Goal: Contribute content

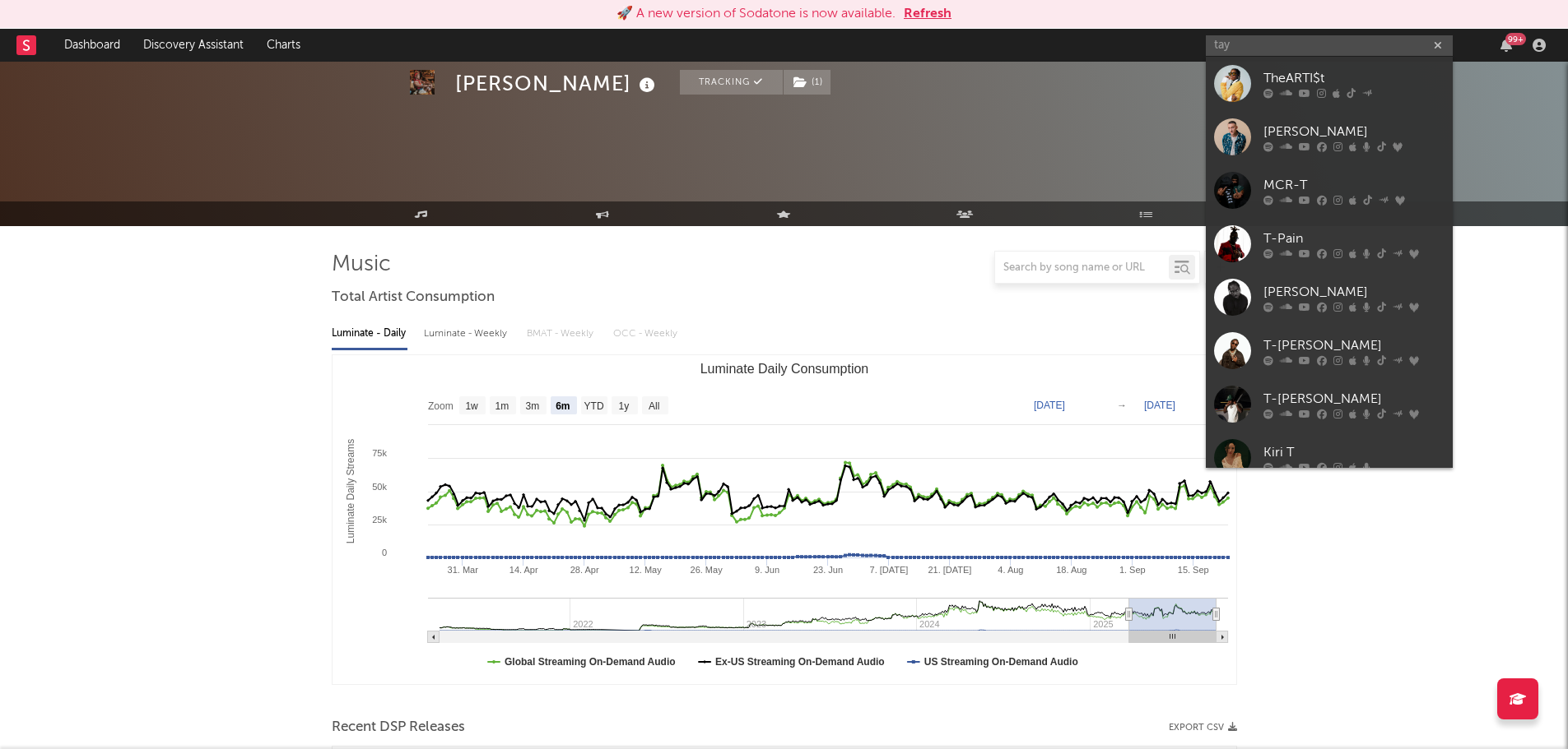
select select "6m"
select select "1w"
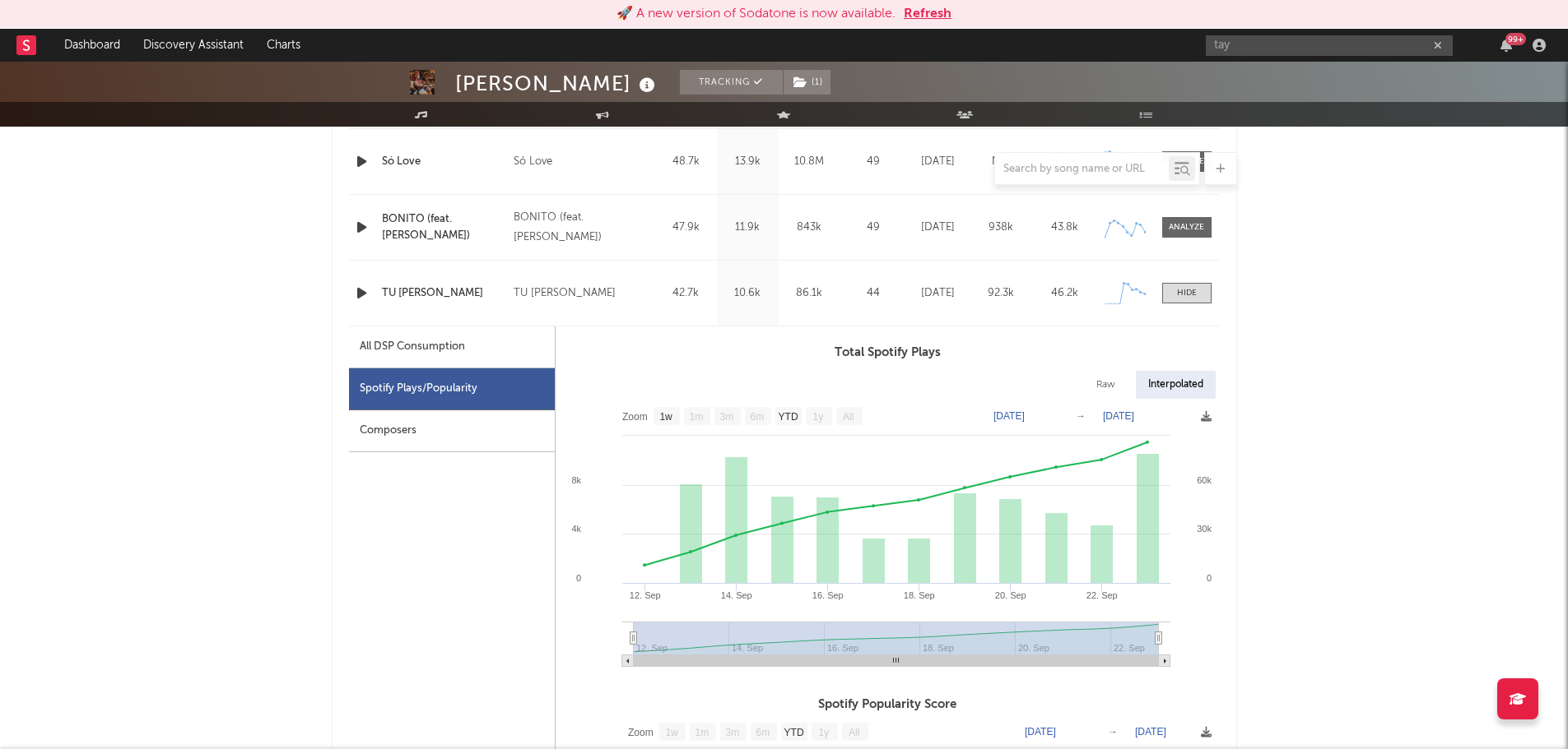
scroll to position [932, 0]
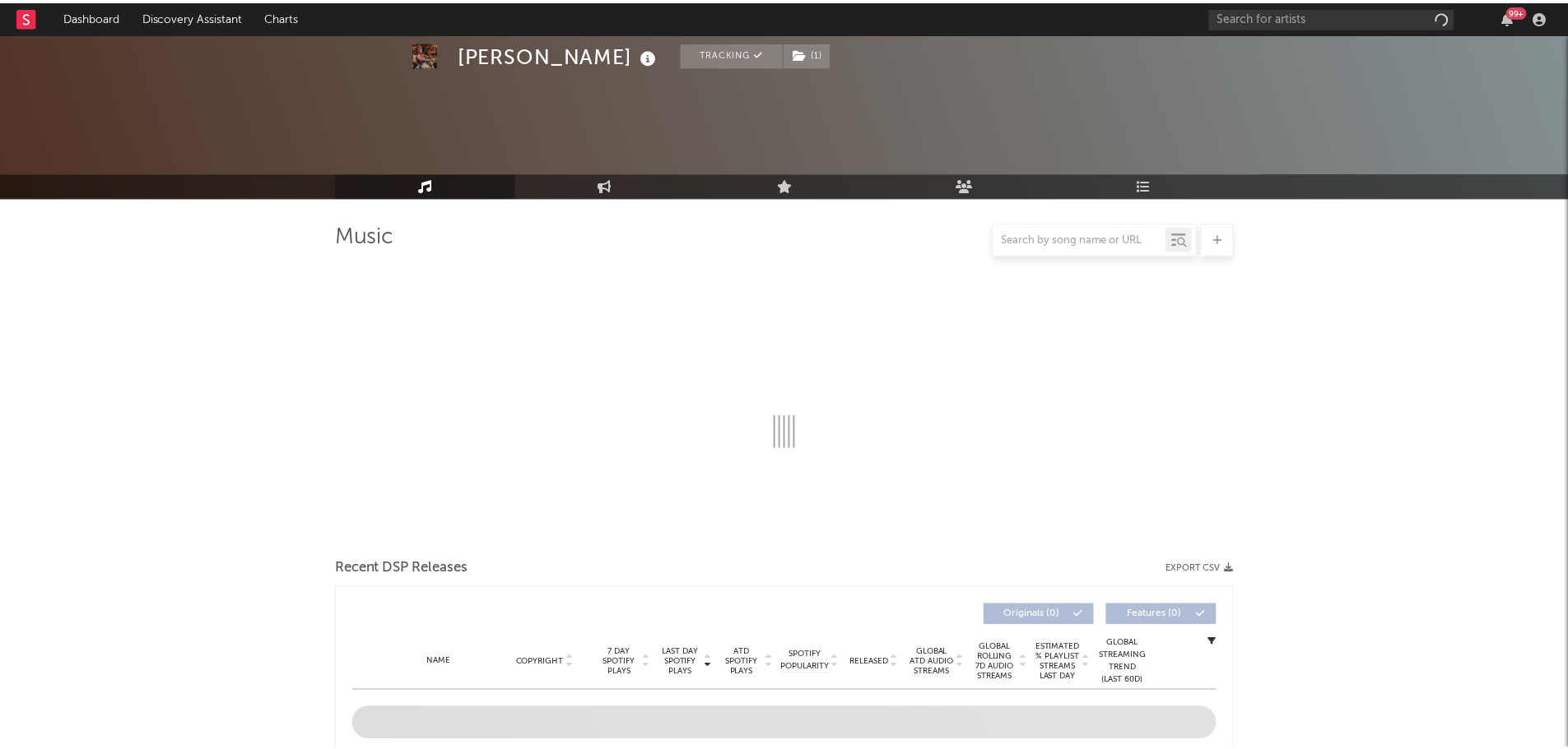
scroll to position [932, 0]
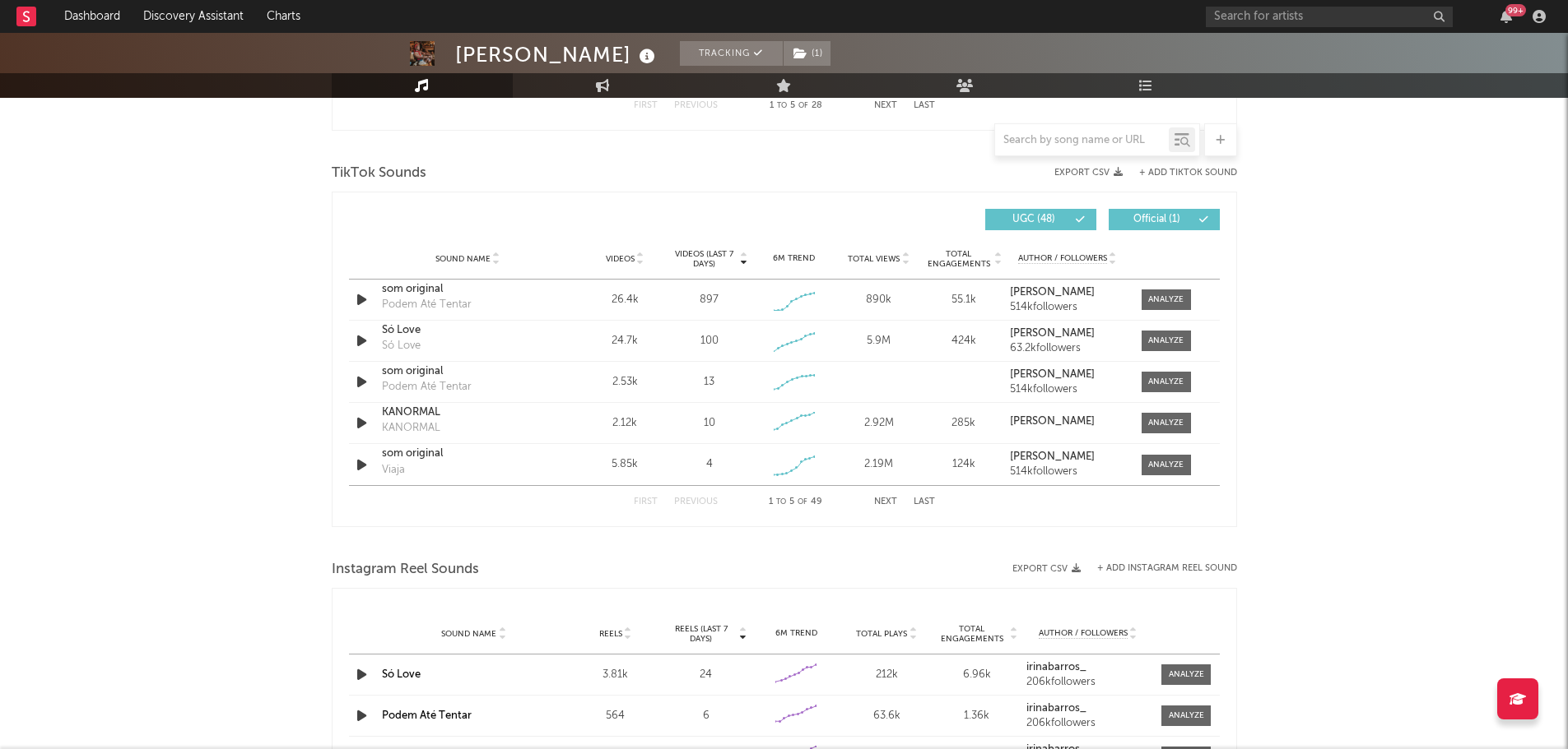
select select "6m"
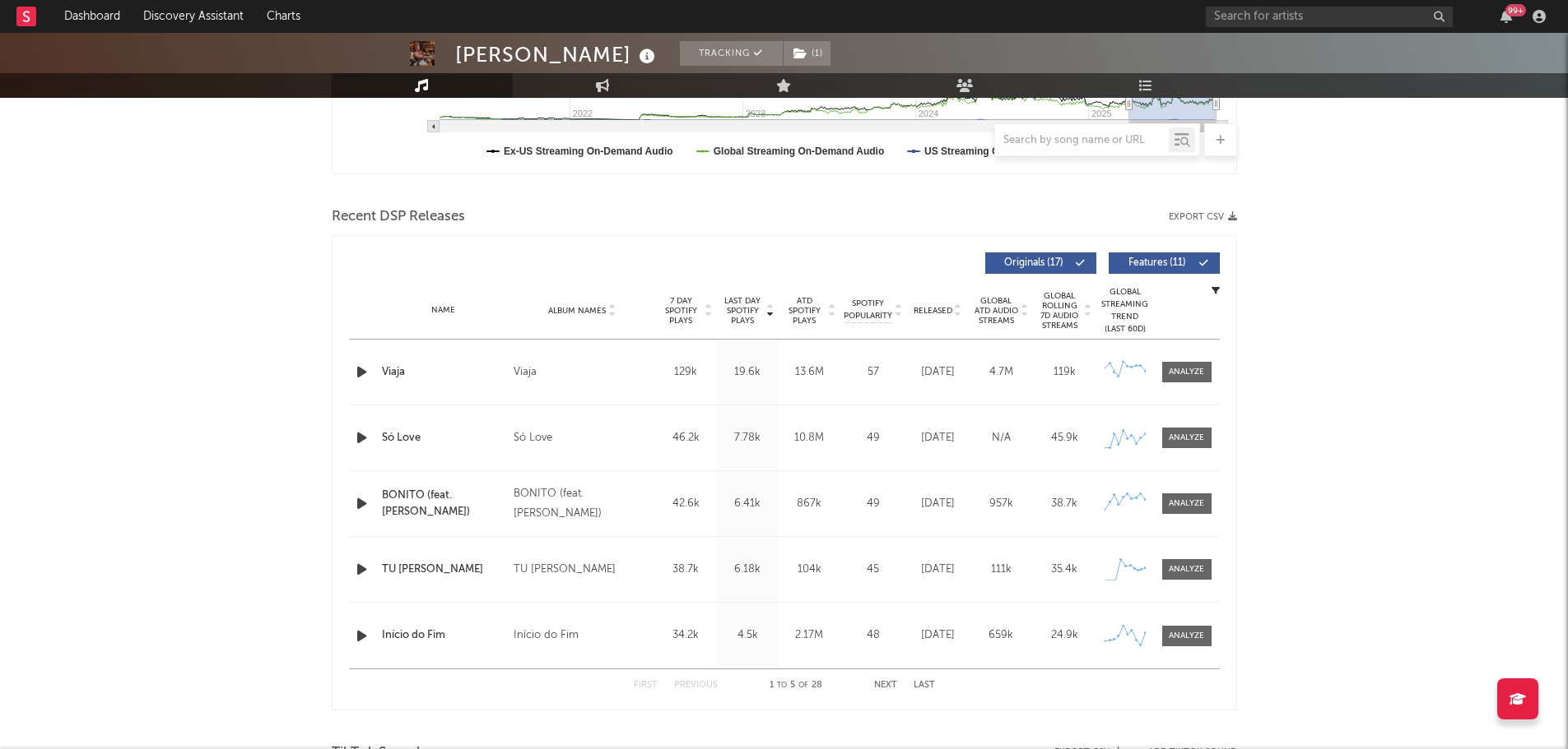
scroll to position [481, 0]
click at [1174, 567] on div at bounding box center [1186, 570] width 35 height 12
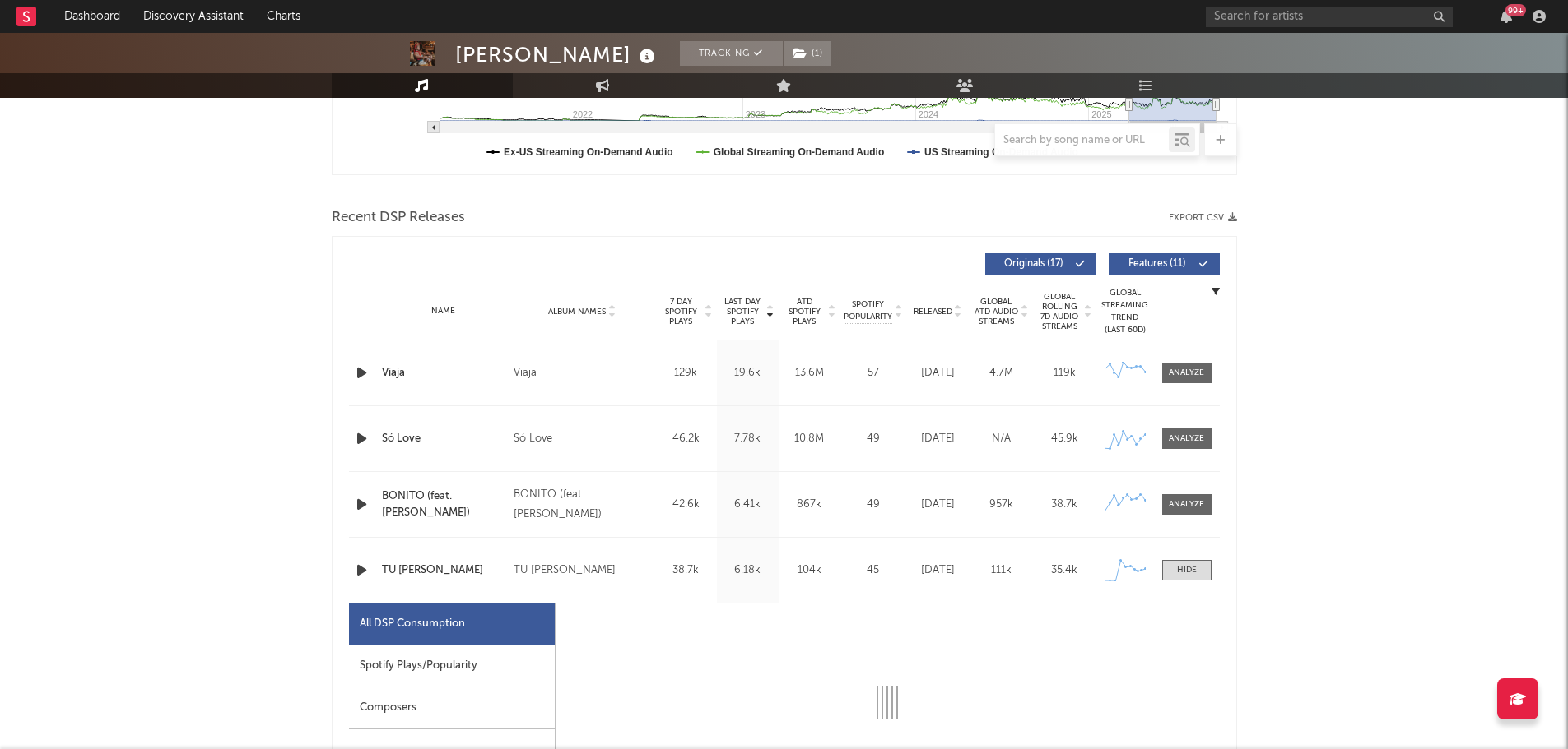
select select "1w"
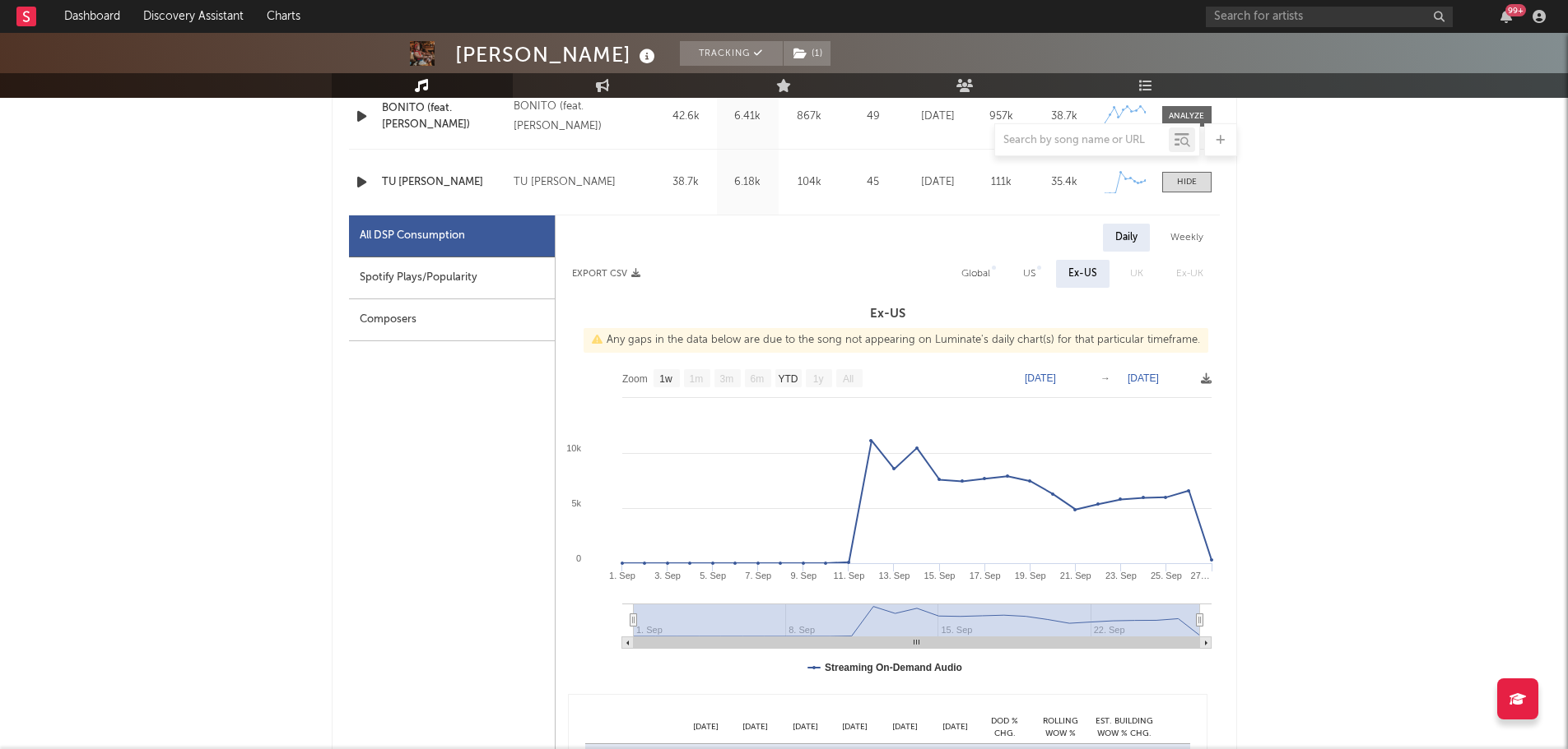
scroll to position [876, 0]
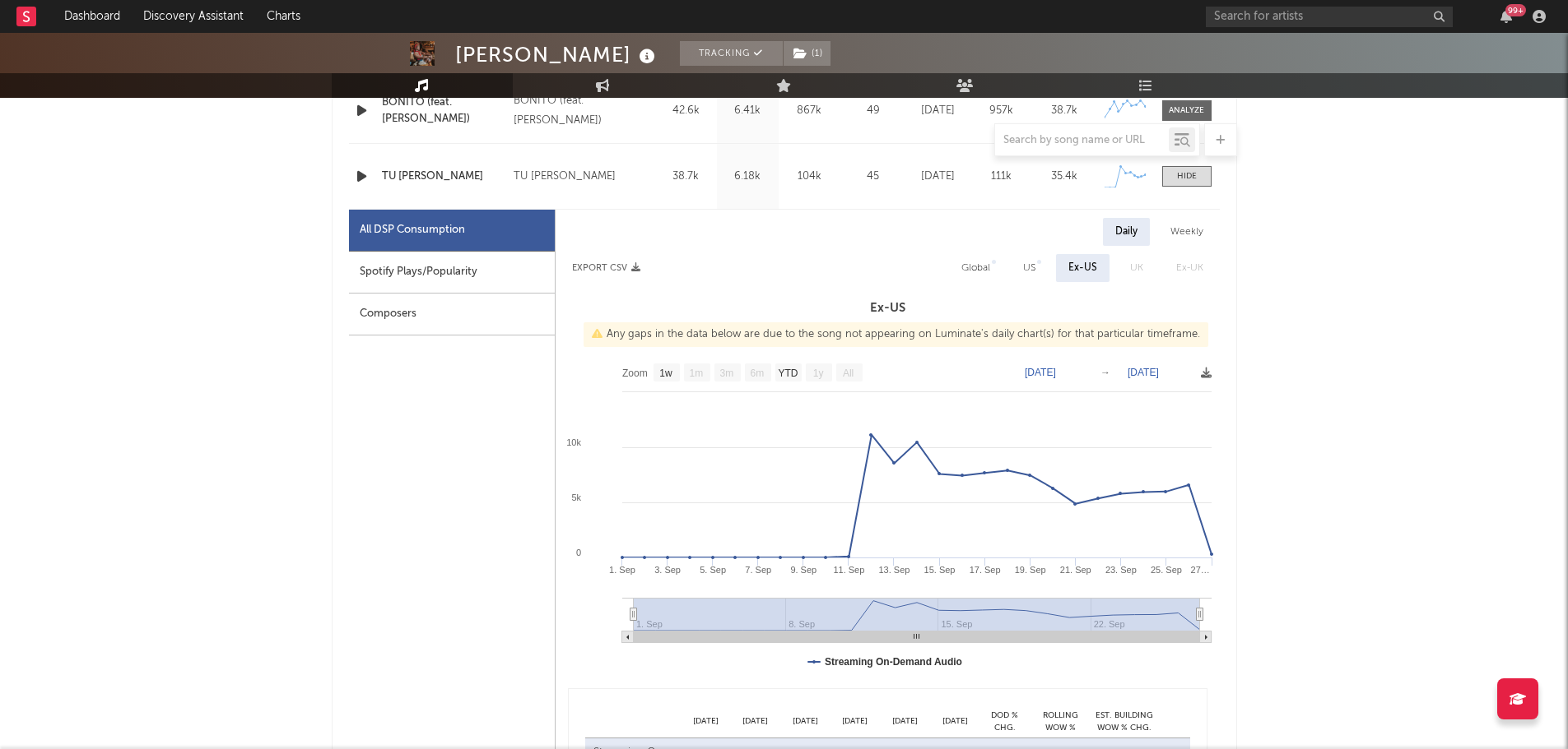
click at [450, 272] on div "Spotify Plays/Popularity" at bounding box center [452, 272] width 206 height 42
select select "1w"
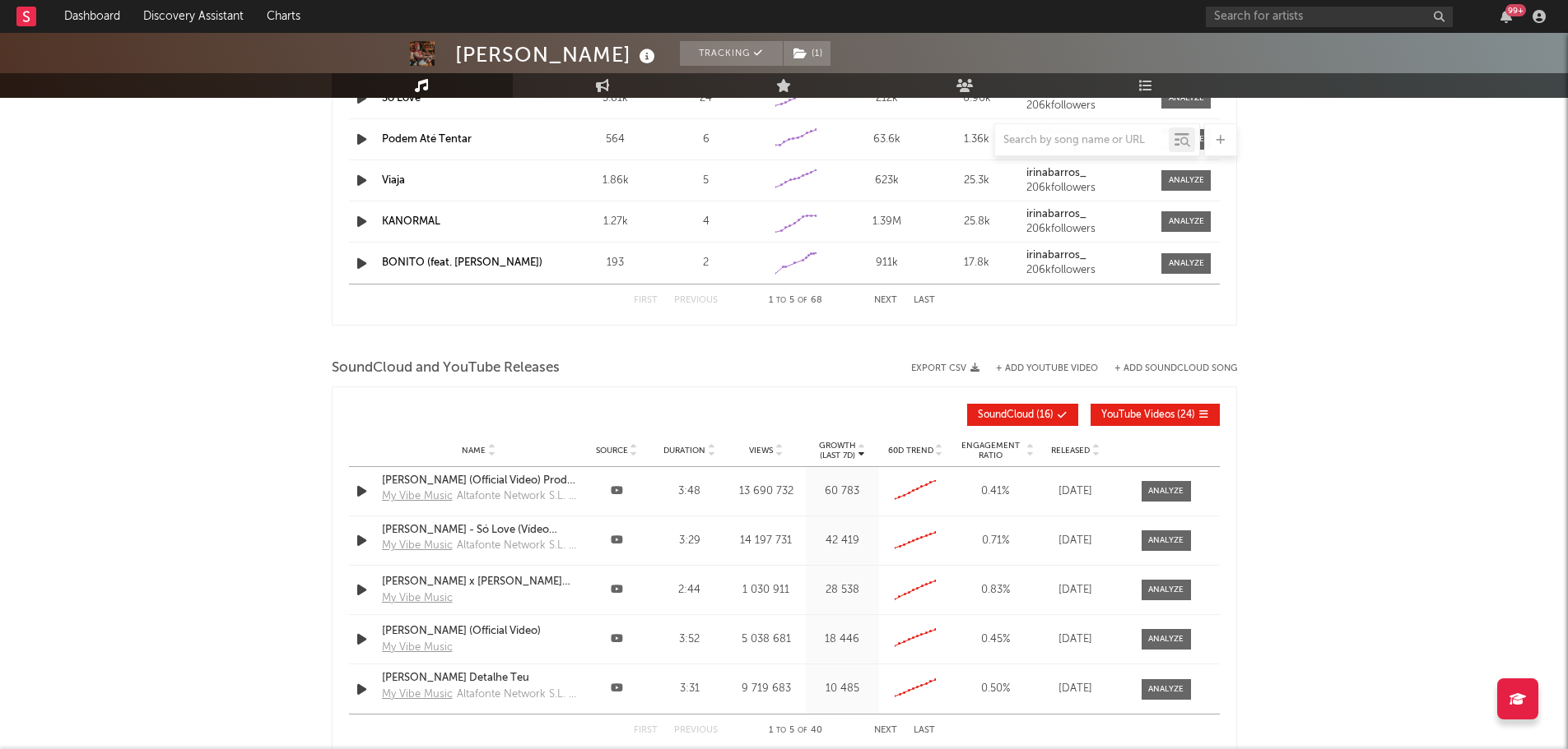
scroll to position [2519, 0]
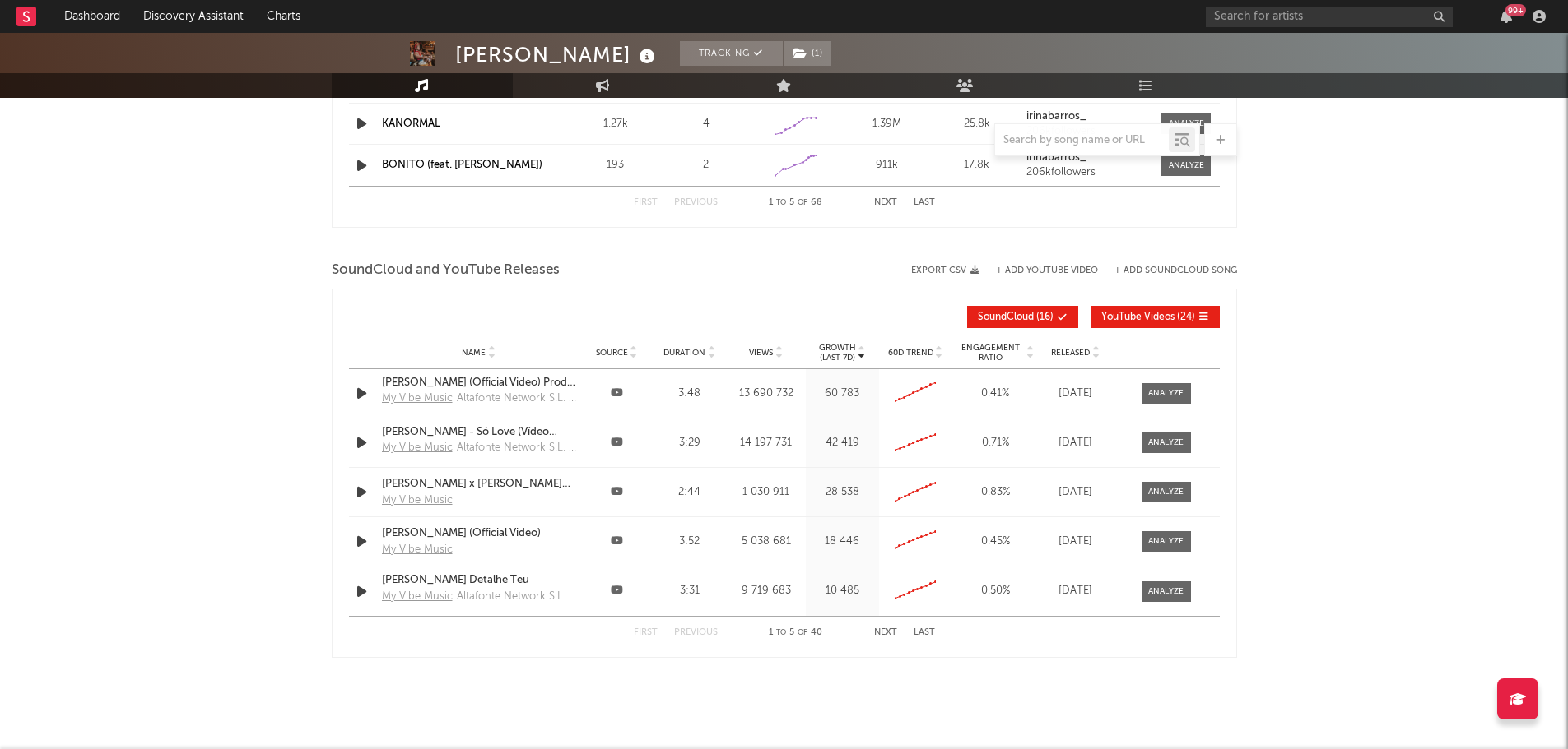
click at [883, 628] on button "Next" at bounding box center [885, 633] width 23 height 9
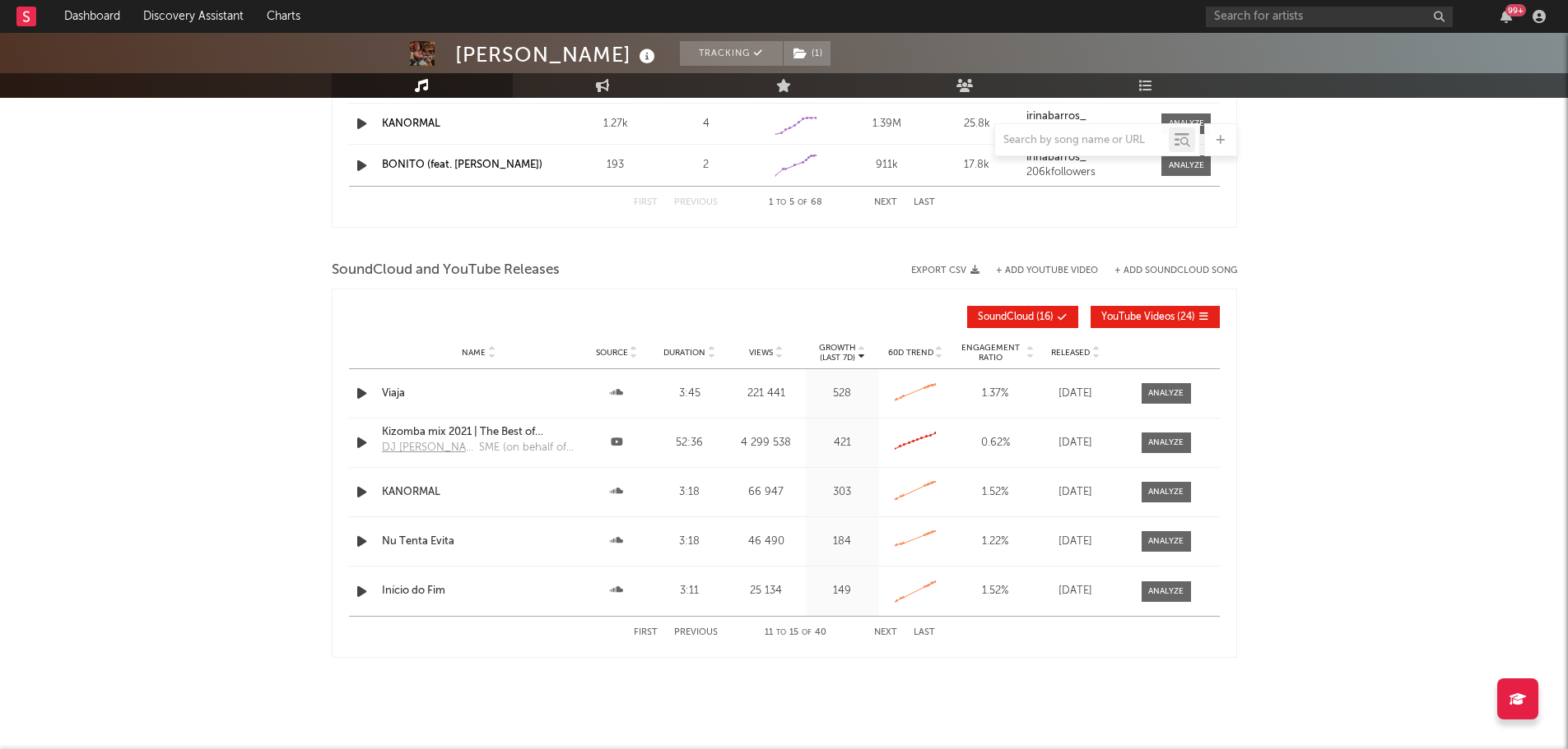
click at [883, 628] on button "Next" at bounding box center [885, 633] width 23 height 9
click at [701, 634] on button "Previous" at bounding box center [695, 633] width 43 height 9
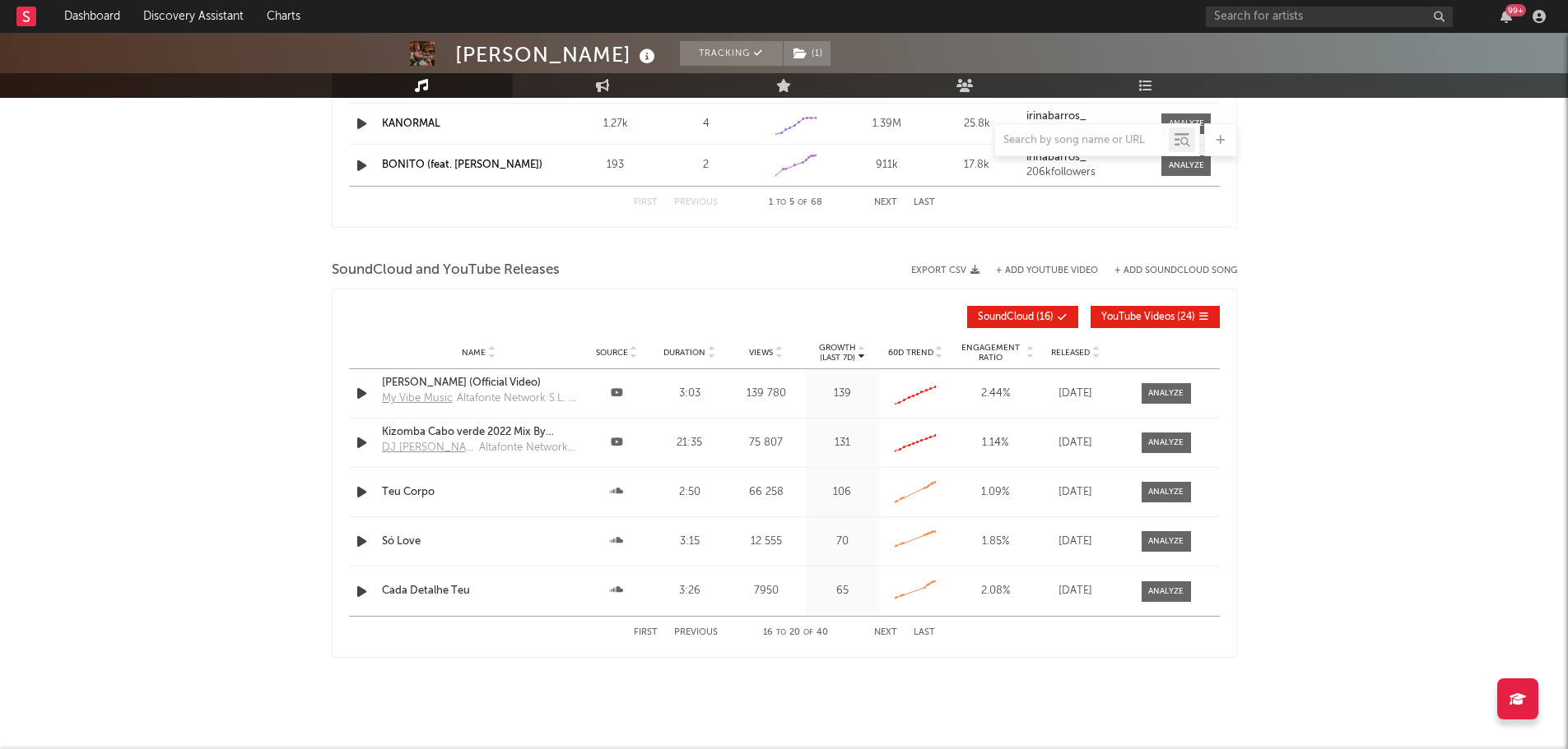
click at [701, 634] on button "Previous" at bounding box center [695, 633] width 43 height 9
click at [1080, 270] on button "+ Add YouTube Video" at bounding box center [1047, 272] width 102 height 9
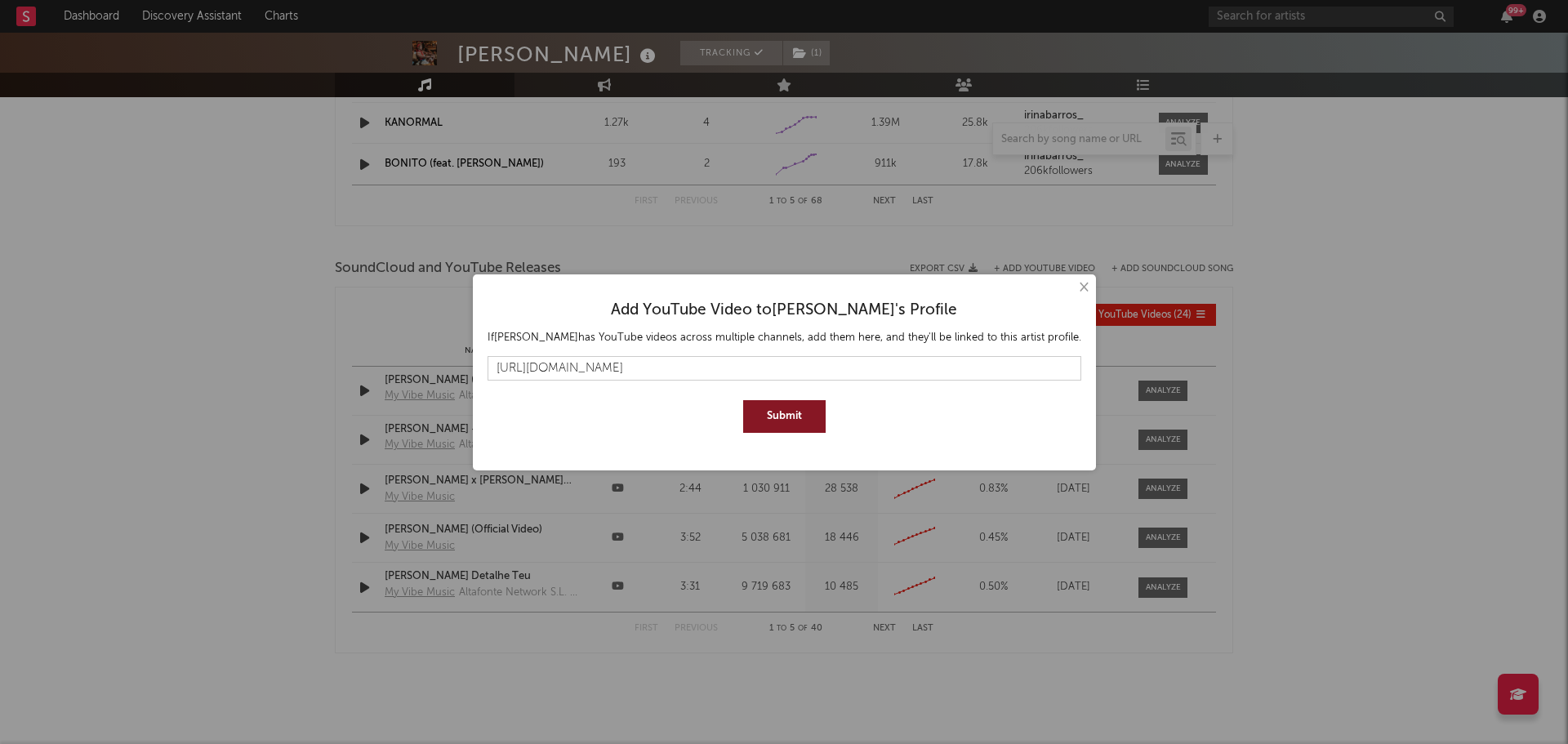
type input "[URL][DOMAIN_NAME]"
click at [780, 427] on button "Submit" at bounding box center [784, 416] width 83 height 33
